Goal: Navigation & Orientation: Go to known website

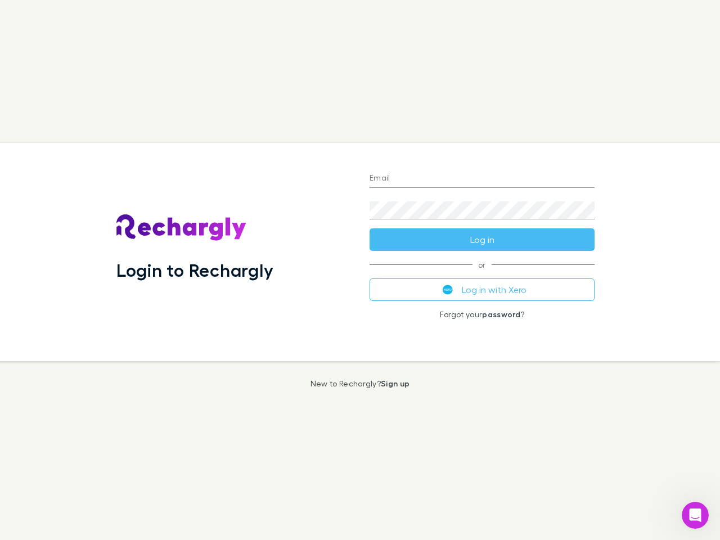
click at [360, 270] on div "Login to Rechargly" at bounding box center [233, 252] width 253 height 218
click at [482, 179] on input "Email" at bounding box center [482, 179] width 225 height 18
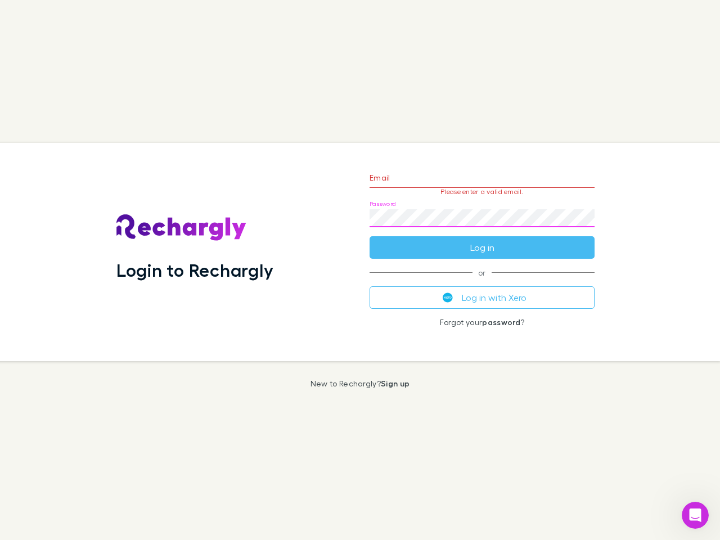
click at [482, 240] on form "Email Please enter a valid email. Password Log in" at bounding box center [482, 210] width 225 height 98
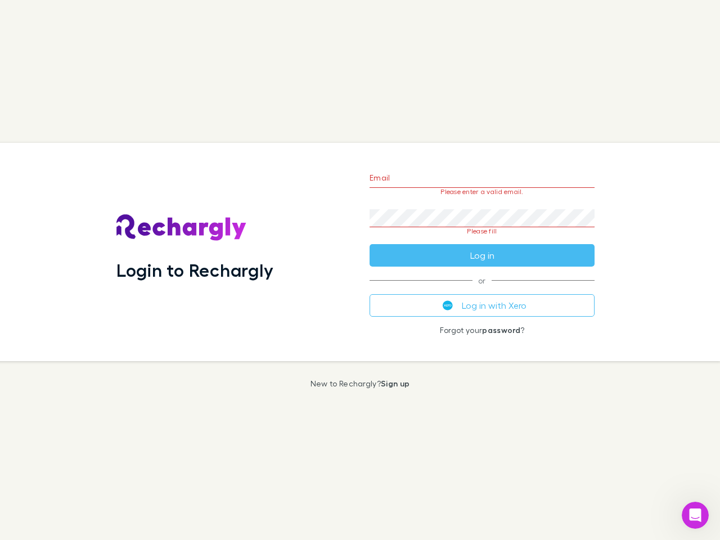
click at [482, 290] on div "Email Please enter a valid email. Password Please fill Log in or Log in with Xe…" at bounding box center [482, 252] width 243 height 218
click at [695, 515] on icon "Open Intercom Messenger" at bounding box center [695, 515] width 19 height 19
